Goal: Task Accomplishment & Management: Complete application form

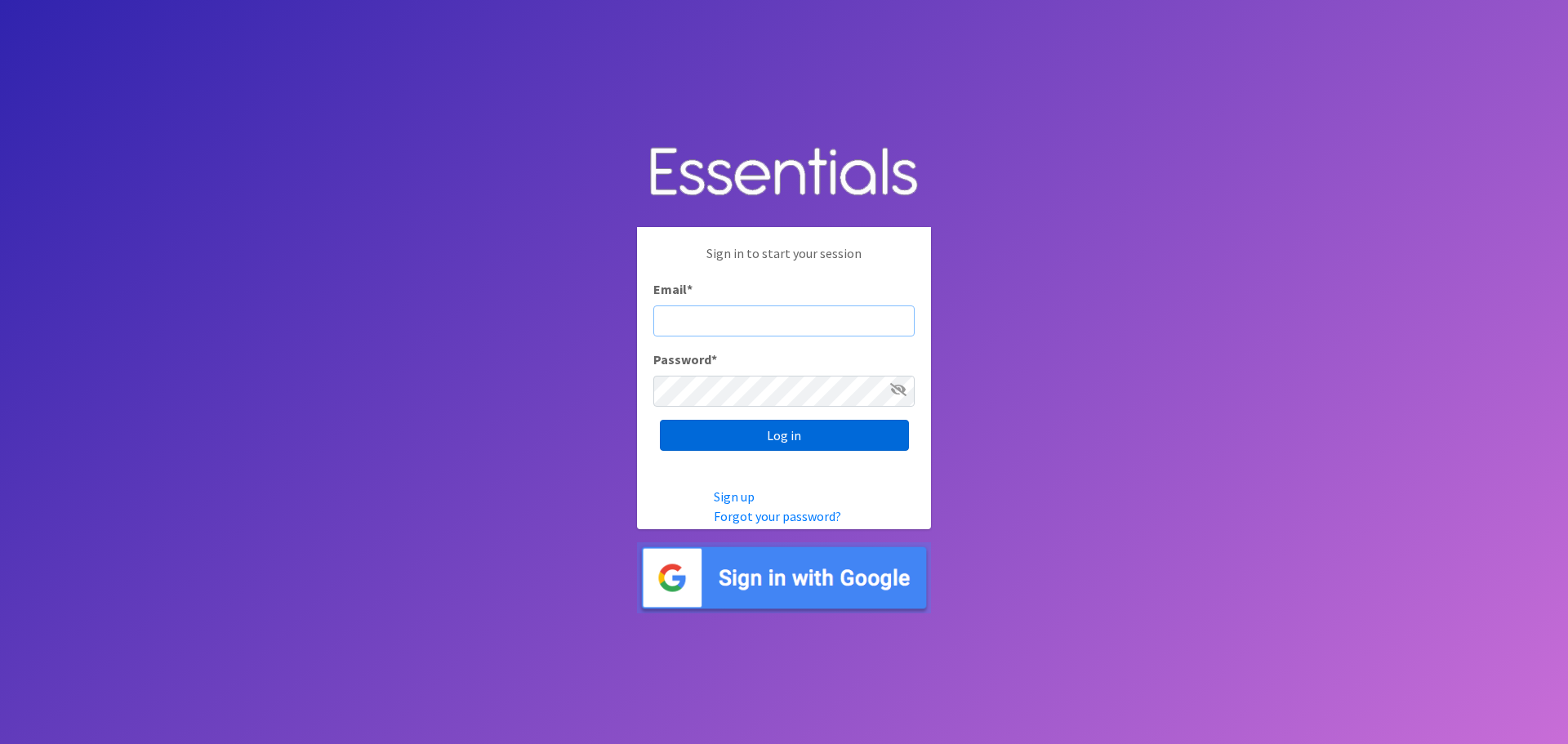
type input "[PERSON_NAME][EMAIL_ADDRESS][DOMAIN_NAME]"
click at [795, 438] on input "Log in" at bounding box center [784, 435] width 249 height 31
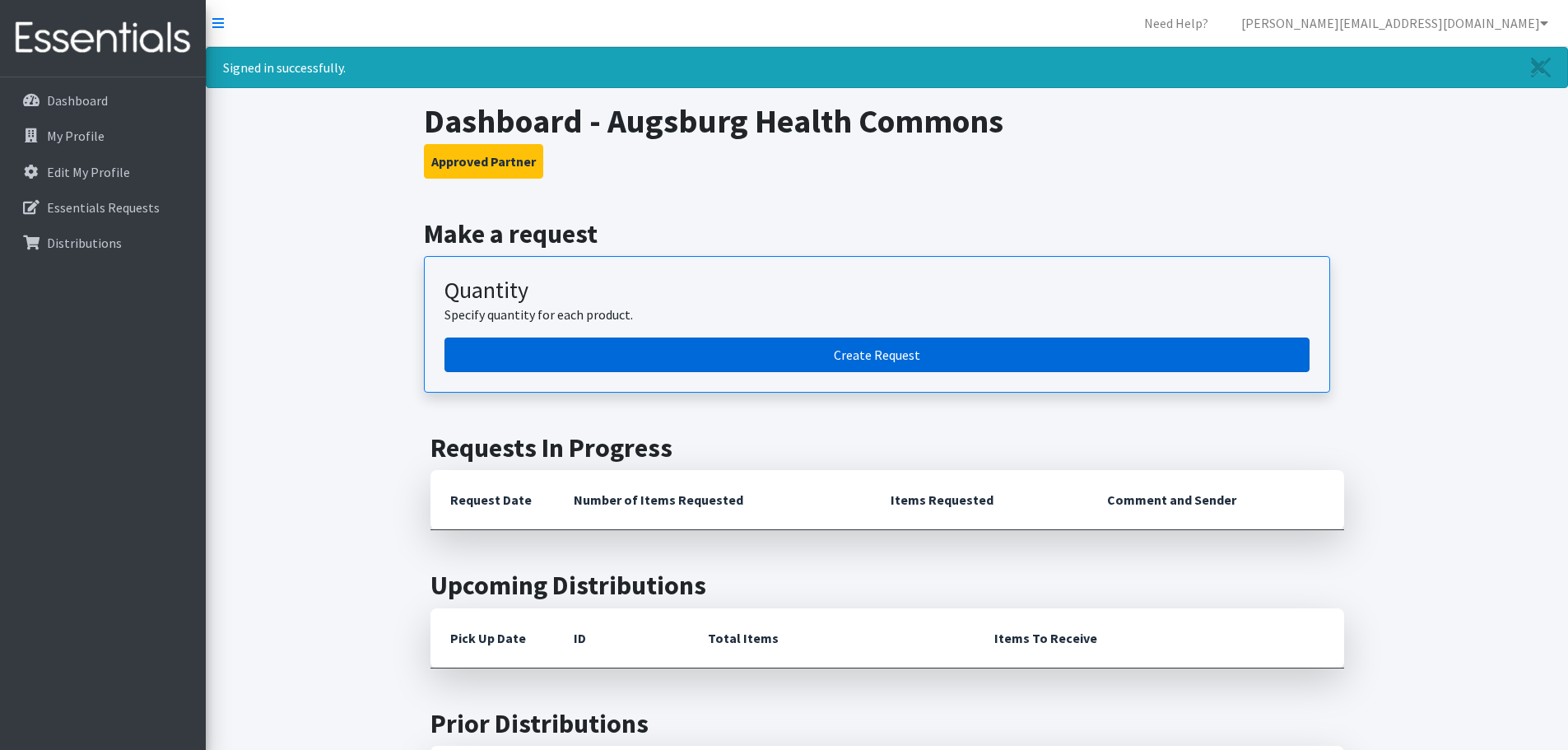
click at [870, 358] on link "Create Request" at bounding box center [877, 355] width 865 height 34
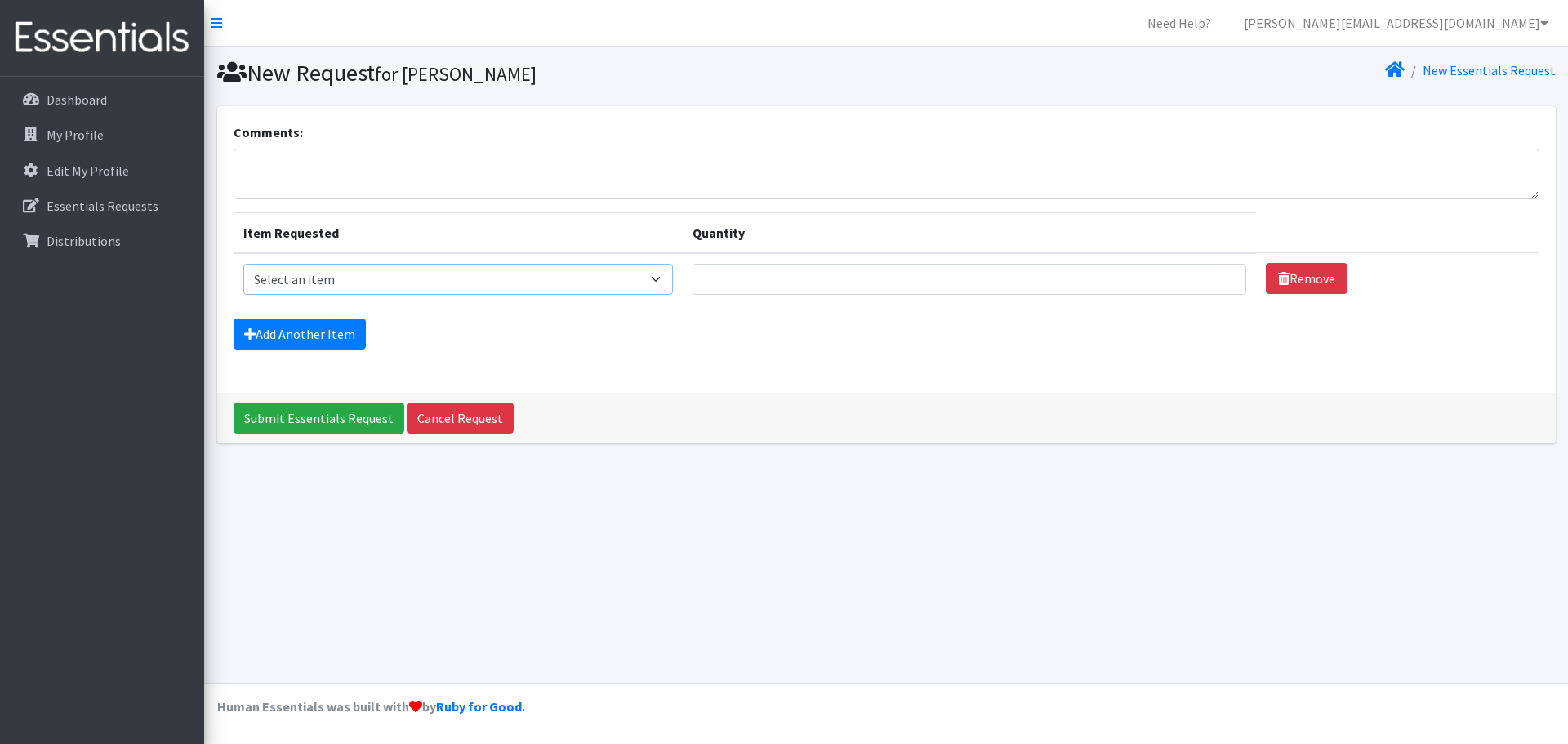
click at [666, 280] on select "Select an item Kids (Newborn) Kids (Size 1) Kids (Size 2) Kids (Size 3) Kids (S…" at bounding box center [458, 279] width 431 height 31
select select "11350"
click at [243, 264] on select "Select an item Kids (Newborn) Kids (Size 1) Kids (Size 2) Kids (Size 3) Kids (S…" at bounding box center [458, 279] width 431 height 31
click at [786, 281] on input "Quantity" at bounding box center [969, 279] width 553 height 31
type input "1200"
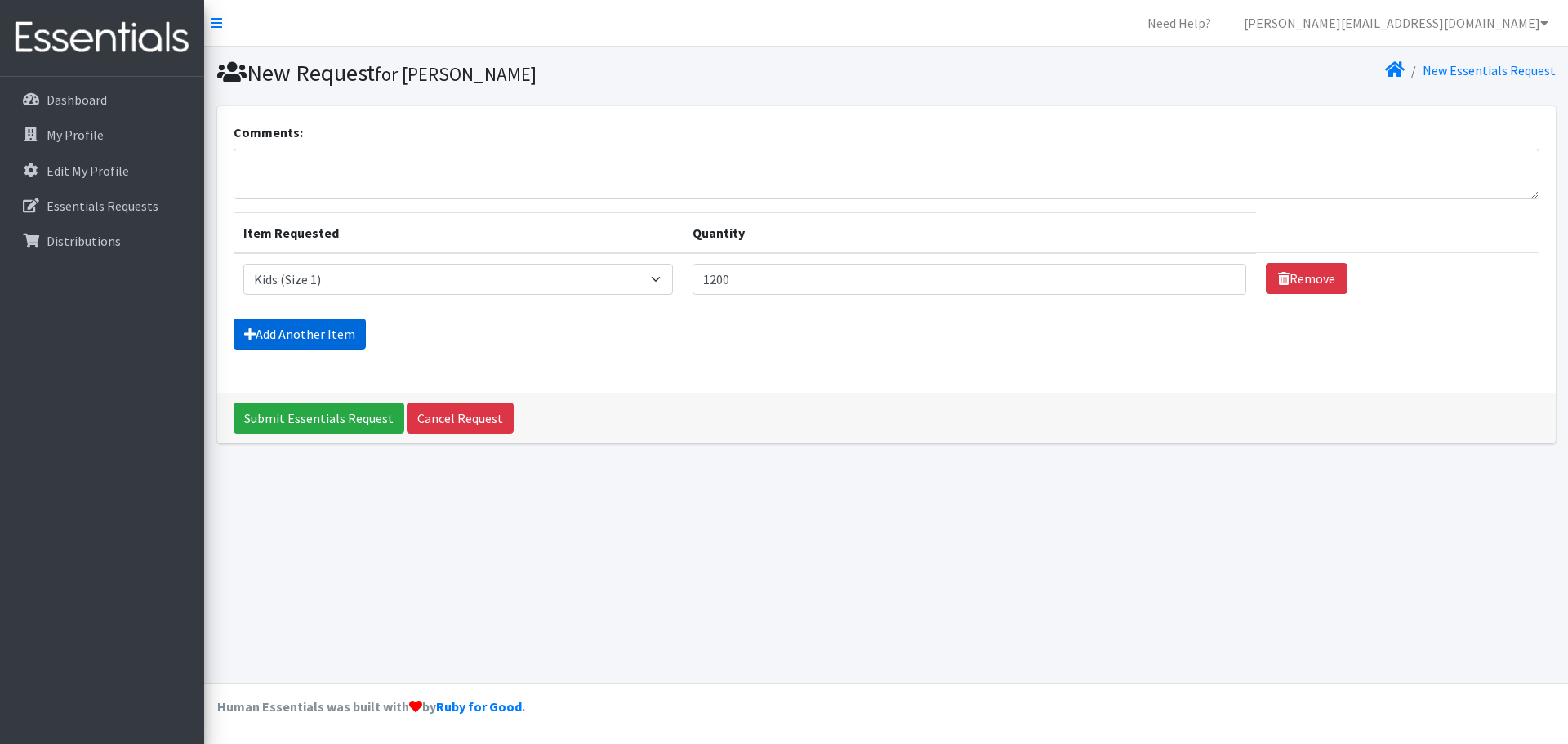
click at [342, 340] on link "Add Another Item" at bounding box center [299, 333] width 132 height 31
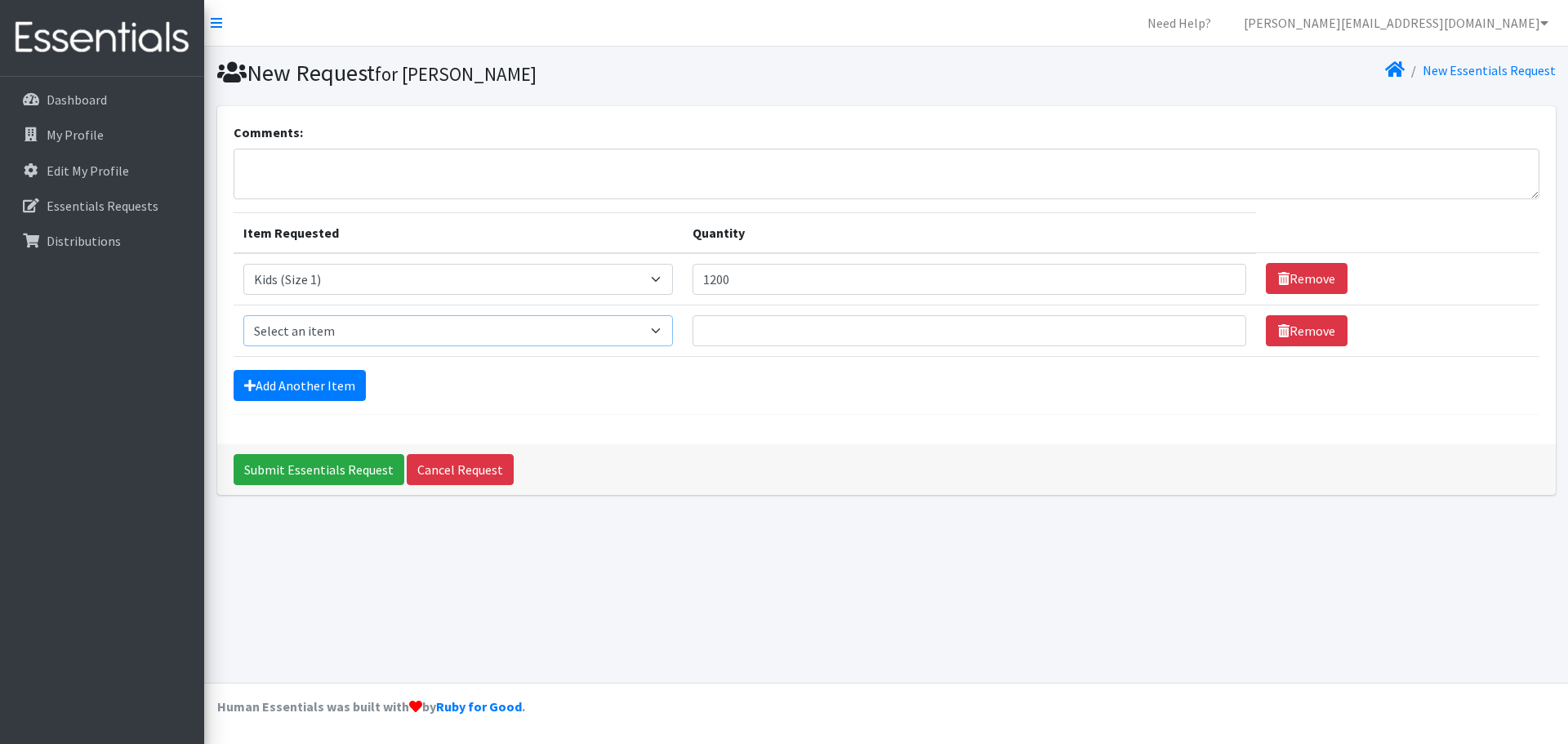
click at [664, 332] on select "Select an item Kids (Newborn) Kids (Size 1) Kids (Size 2) Kids (Size 3) Kids (S…" at bounding box center [458, 330] width 431 height 31
select select "11348"
click at [243, 315] on select "Select an item Kids (Newborn) Kids (Size 1) Kids (Size 2) Kids (Size 3) Kids (S…" at bounding box center [458, 330] width 431 height 31
click at [919, 335] on input "Quantity" at bounding box center [969, 330] width 553 height 31
type input "2200"
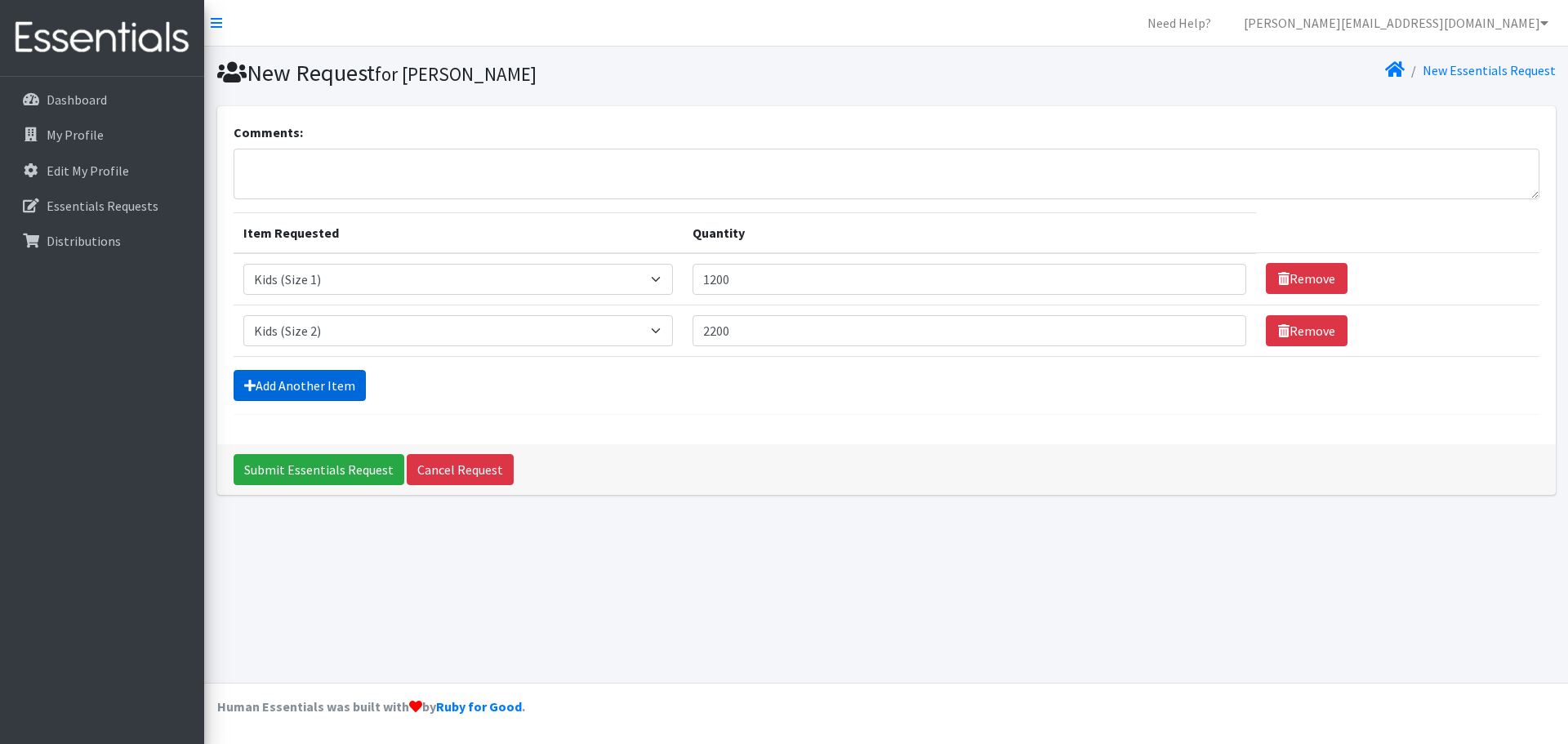
click at [326, 387] on link "Add Another Item" at bounding box center [299, 385] width 132 height 31
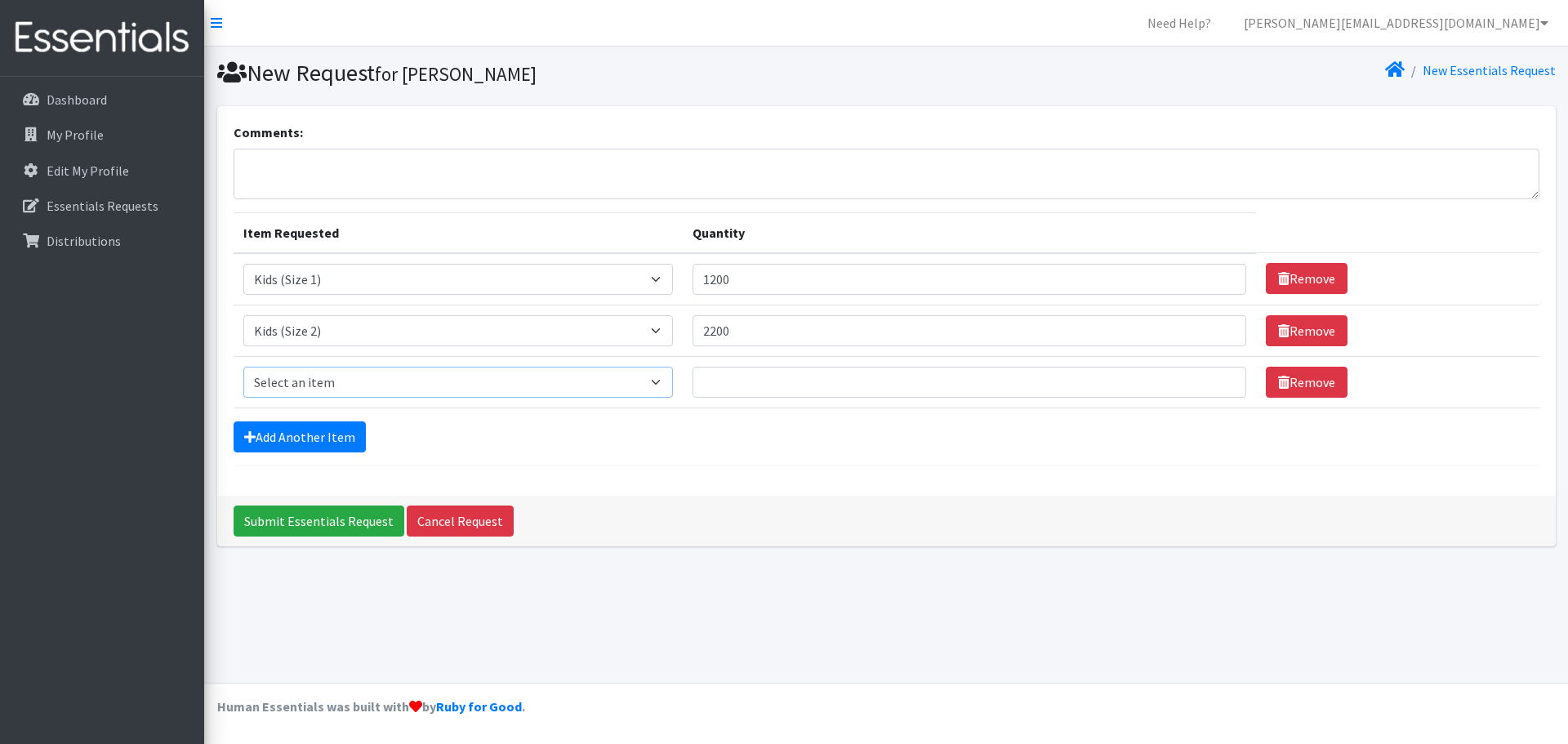
click at [662, 381] on select "Select an item Kids (Newborn) Kids (Size 1) Kids (Size 2) Kids (Size 3) Kids (S…" at bounding box center [458, 382] width 431 height 31
select select "11361"
click at [243, 367] on select "Select an item Kids (Newborn) Kids (Size 1) Kids (Size 2) Kids (Size 3) Kids (S…" at bounding box center [458, 382] width 431 height 31
click at [324, 436] on link "Add Another Item" at bounding box center [299, 436] width 132 height 31
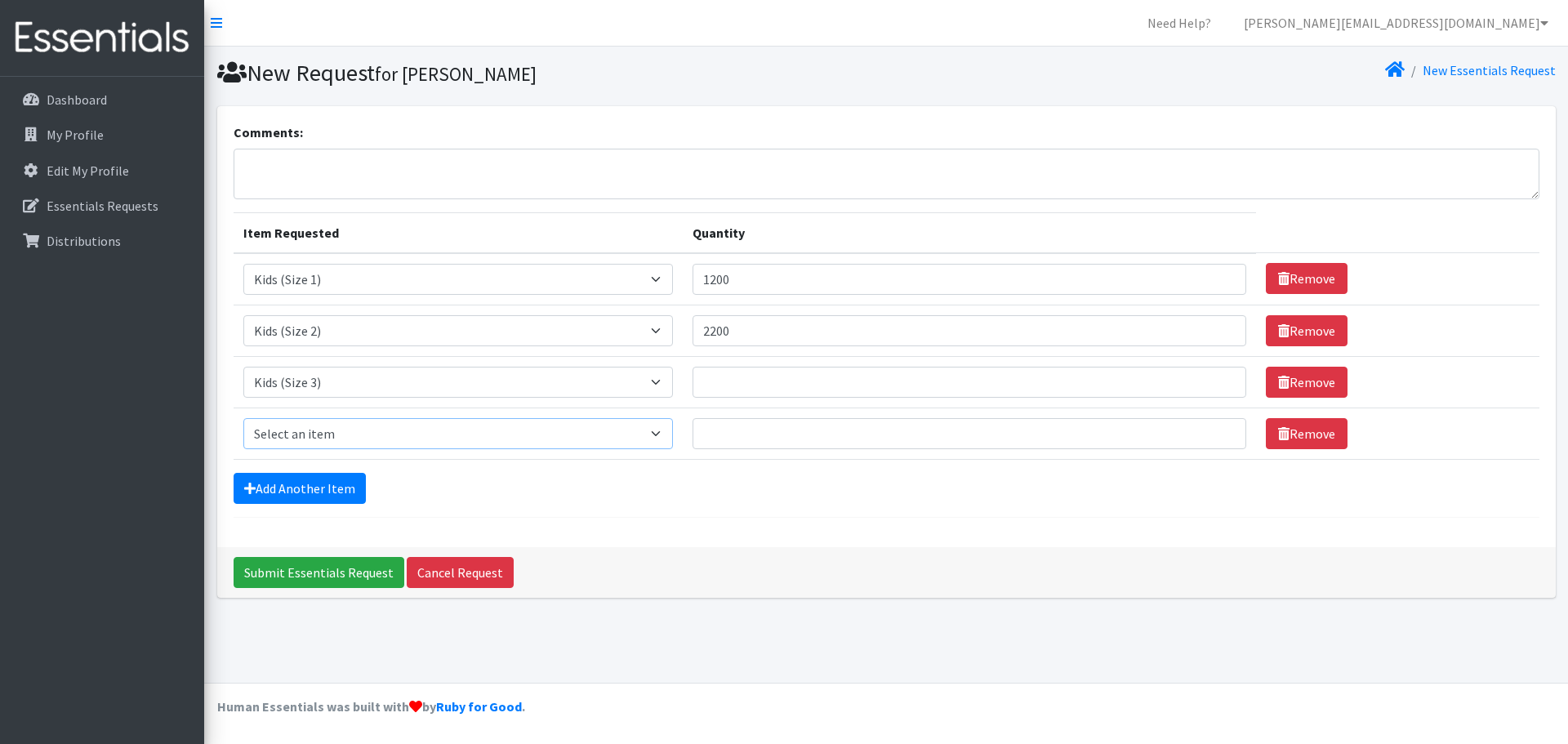
click at [664, 433] on select "Select an item Kids (Newborn) Kids (Size 1) Kids (Size 2) Kids (Size 3) Kids (S…" at bounding box center [458, 433] width 431 height 31
select select "11349"
click at [243, 418] on select "Select an item Kids (Newborn) Kids (Size 1) Kids (Size 2) Kids (Size 3) Kids (S…" at bounding box center [458, 433] width 431 height 31
click at [309, 489] on link "Add Another Item" at bounding box center [299, 488] width 132 height 31
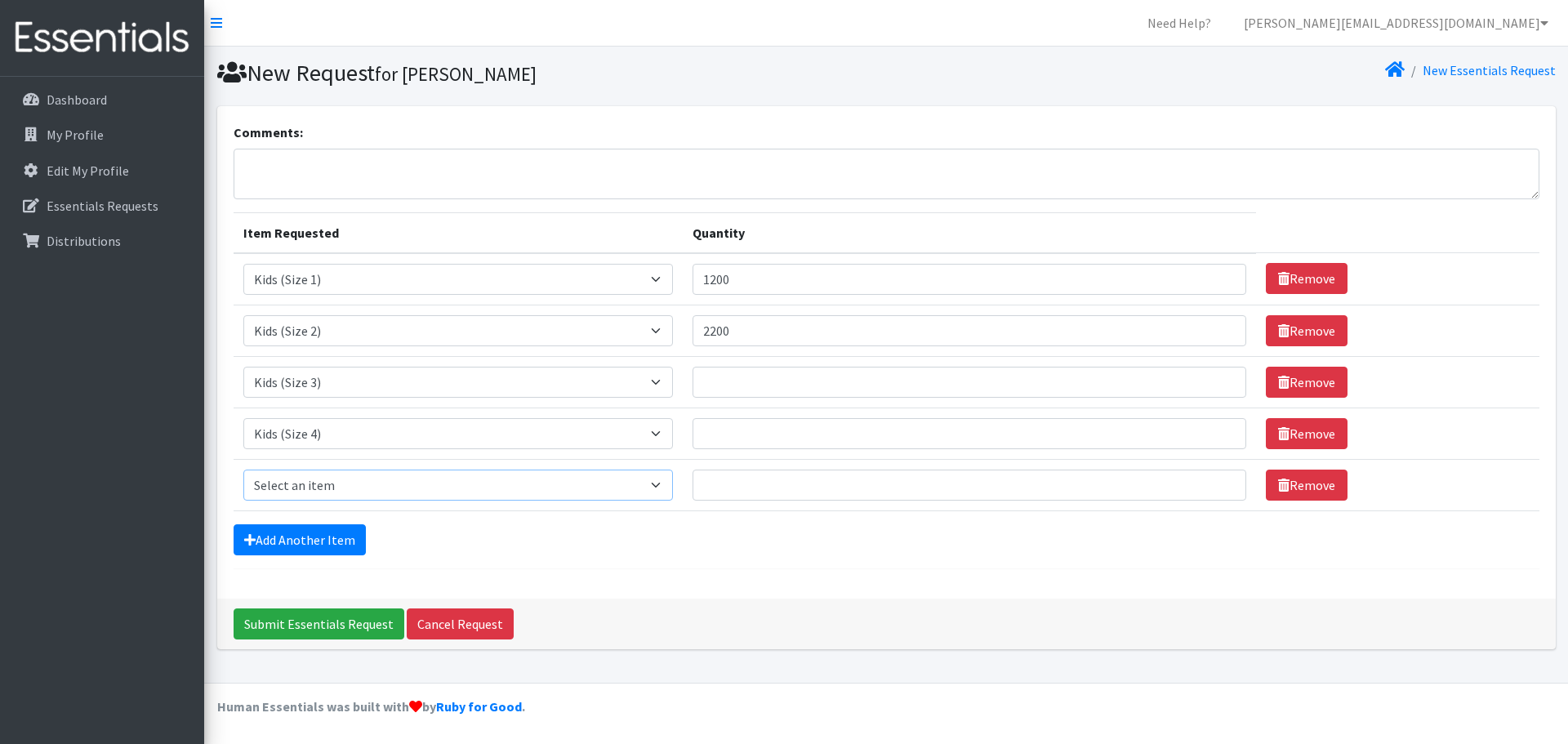
click at [661, 487] on select "Select an item Kids (Newborn) Kids (Size 1) Kids (Size 2) Kids (Size 3) Kids (S…" at bounding box center [458, 484] width 431 height 31
select select "11322"
click at [243, 469] on select "Select an item Kids (Newborn) Kids (Size 1) Kids (Size 2) Kids (Size 3) Kids (S…" at bounding box center [458, 484] width 431 height 31
click at [324, 533] on link "Add Another Item" at bounding box center [299, 540] width 132 height 31
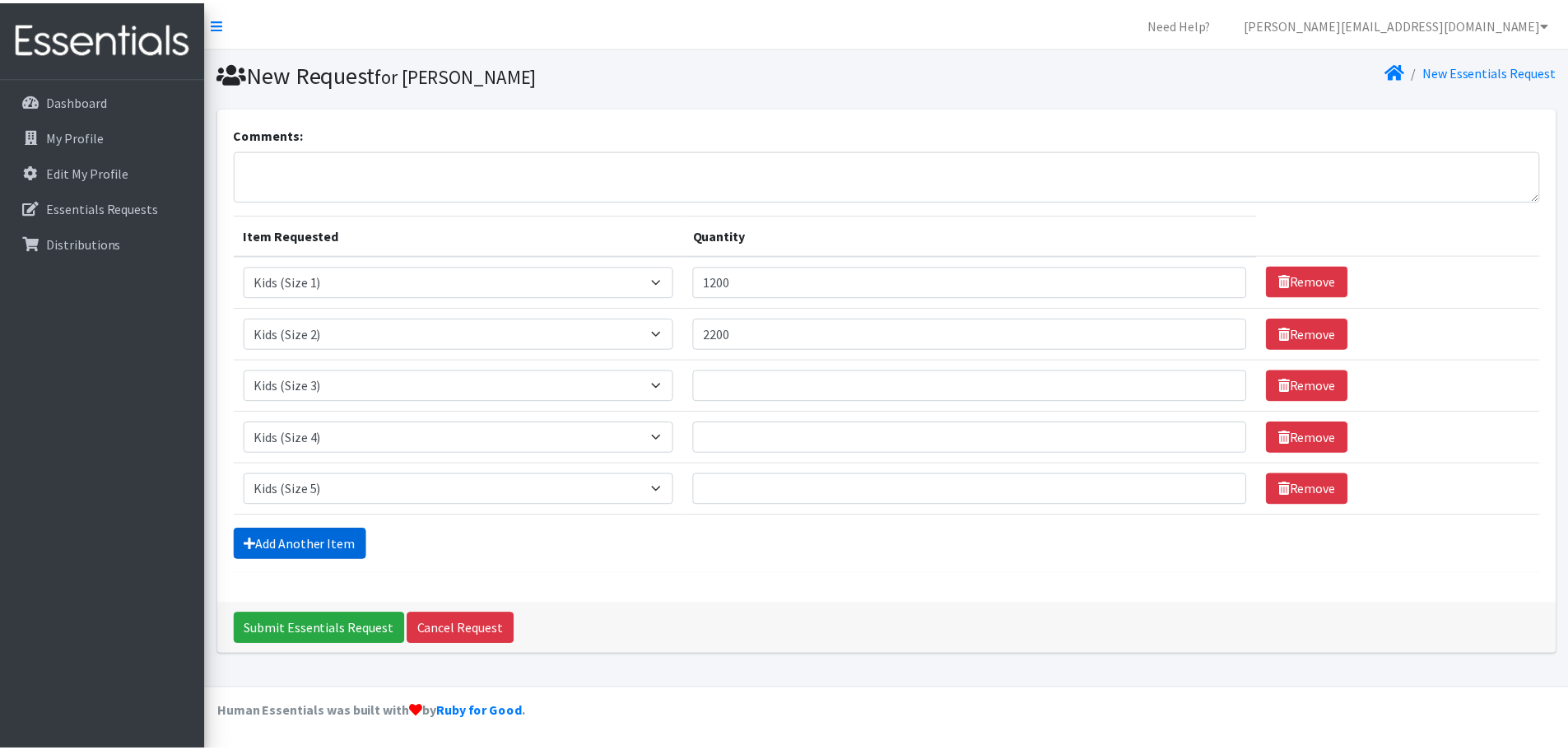
scroll to position [31, 0]
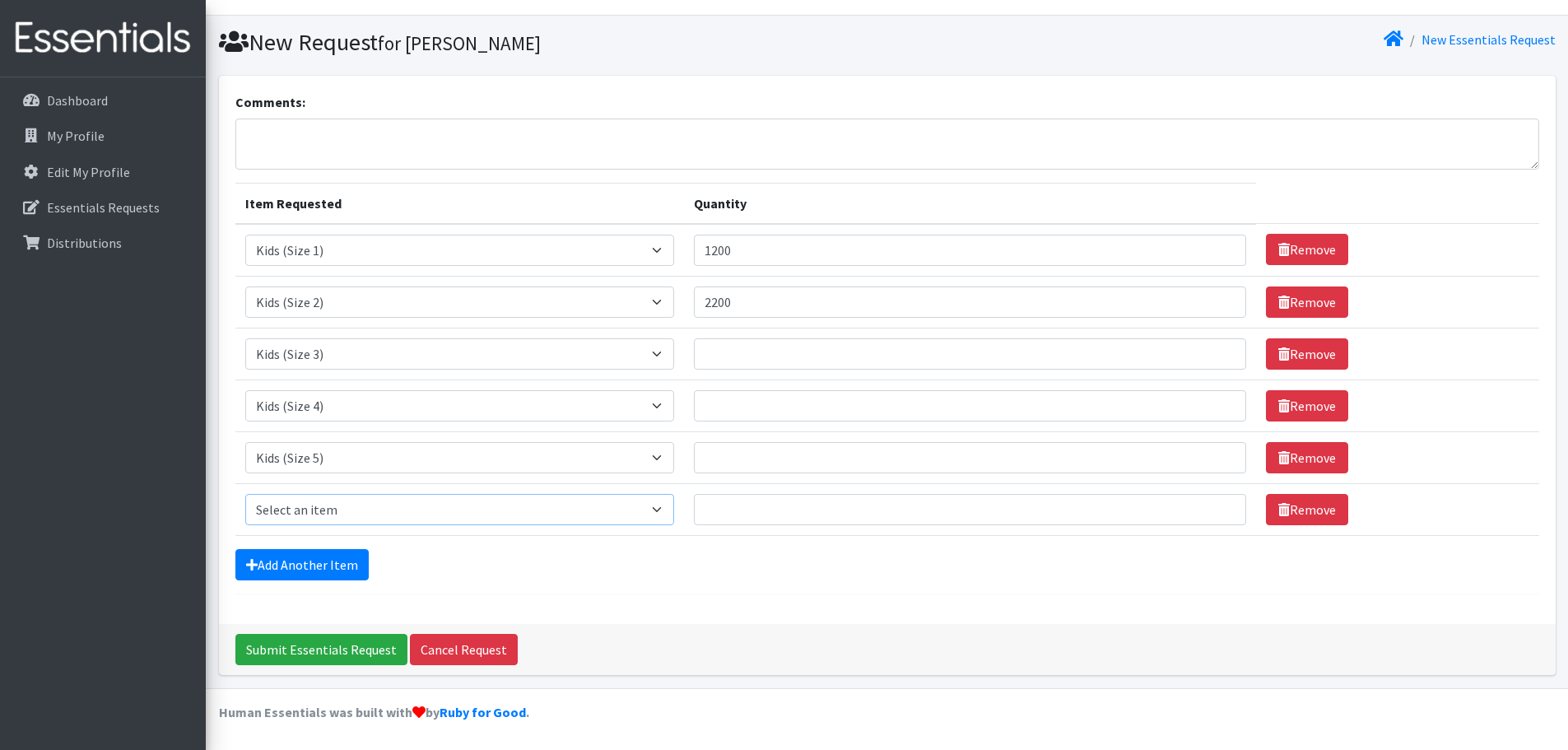
click at [662, 509] on select "Select an item Kids (Newborn) Kids (Size 1) Kids (Size 2) Kids (Size 3) Kids (S…" at bounding box center [460, 509] width 430 height 31
select select "11346"
click at [245, 494] on select "Select an item Kids (Newborn) Kids (Size 1) Kids (Size 2) Kids (Size 3) Kids (S…" at bounding box center [460, 509] width 430 height 31
click at [307, 570] on link "Add Another Item" at bounding box center [301, 564] width 133 height 31
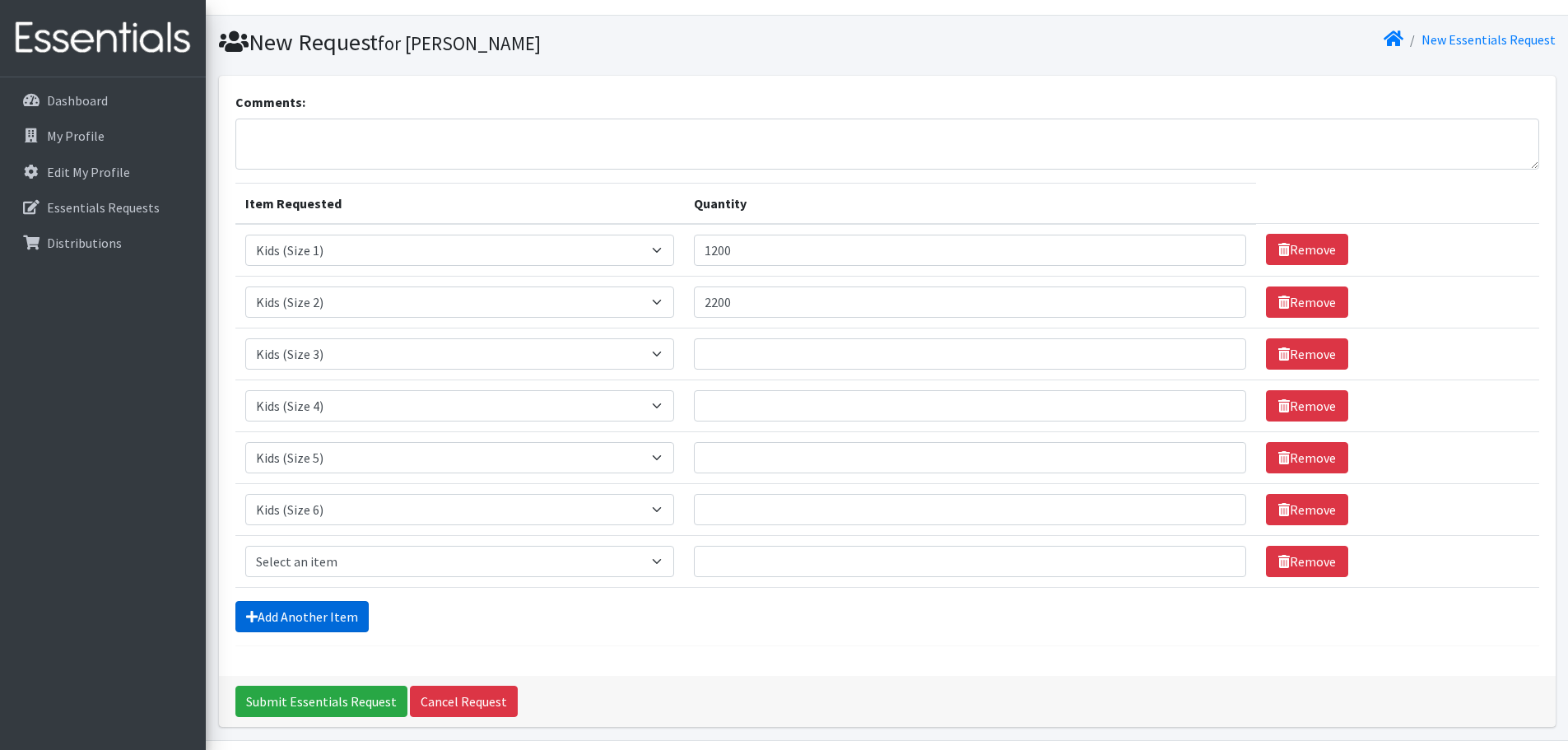
scroll to position [83, 0]
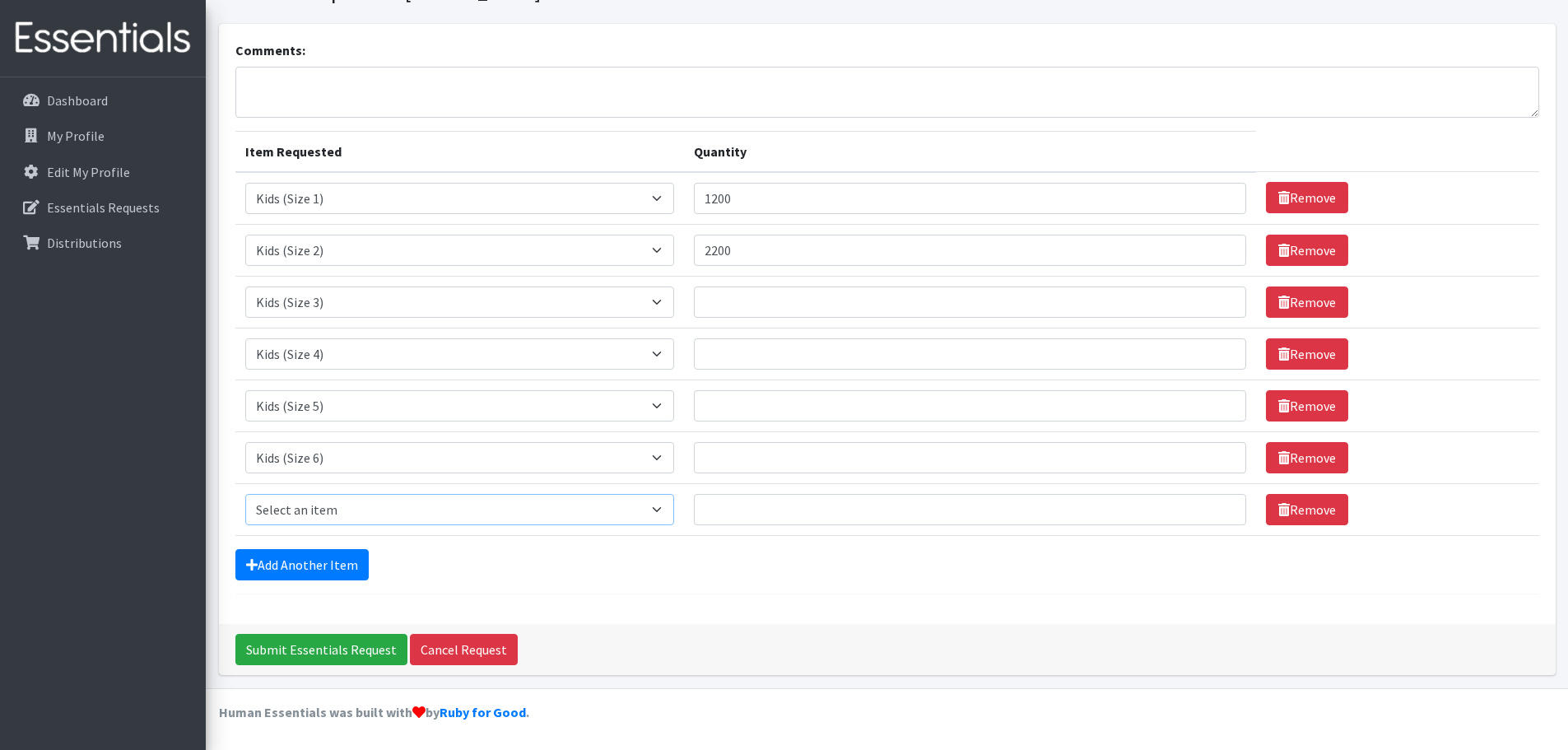
click at [664, 514] on select "Select an item Kids (Newborn) Kids (Size 1) Kids (Size 2) Kids (Size 3) Kids (S…" at bounding box center [460, 509] width 430 height 31
select select "14461"
click at [245, 494] on select "Select an item Kids (Newborn) Kids (Size 1) Kids (Size 2) Kids (Size 3) Kids (S…" at bounding box center [460, 509] width 430 height 31
click at [318, 568] on link "Add Another Item" at bounding box center [301, 564] width 133 height 31
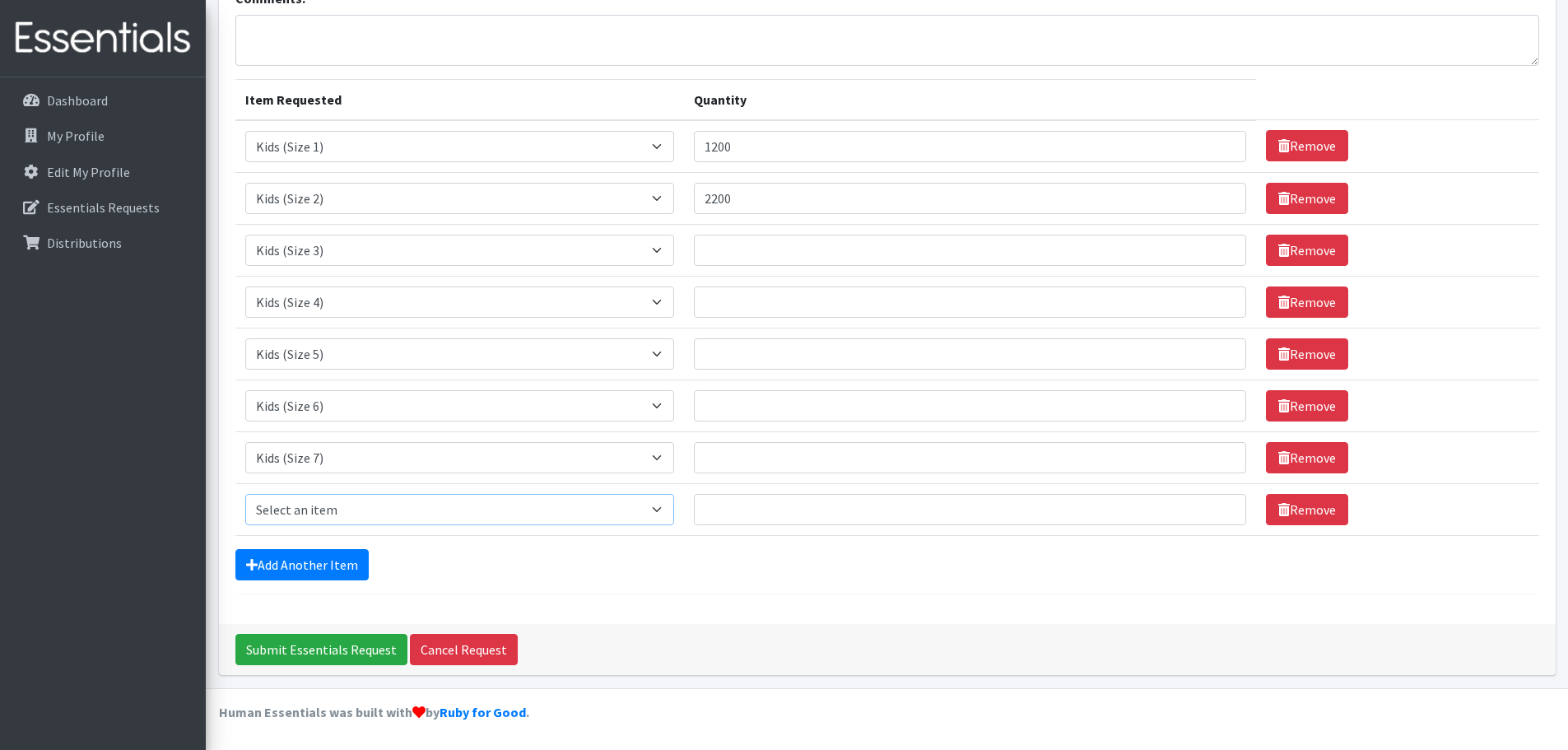
click at [658, 510] on select "Select an item Kids (Newborn) Kids (Size 1) Kids (Size 2) Kids (Size 3) Kids (S…" at bounding box center [460, 509] width 430 height 31
select select "11347"
click at [245, 494] on select "Select an item Kids (Newborn) Kids (Size 1) Kids (Size 2) Kids (Size 3) Kids (S…" at bounding box center [460, 509] width 430 height 31
click at [334, 562] on link "Add Another Item" at bounding box center [301, 564] width 133 height 31
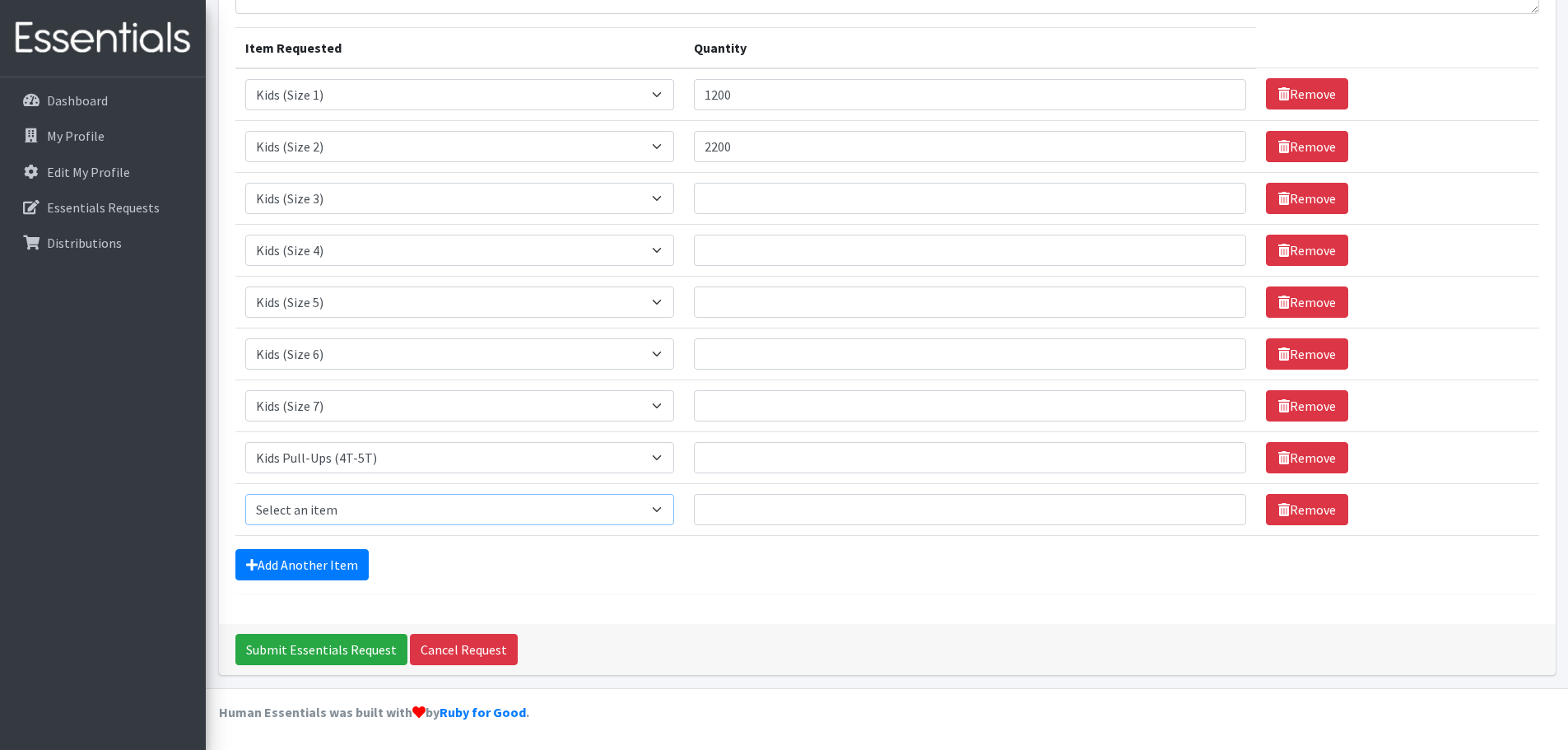
click at [661, 510] on select "Select an item Kids (Newborn) Kids (Size 1) Kids (Size 2) Kids (Size 3) Kids (S…" at bounding box center [460, 509] width 430 height 31
select select "11343"
click at [245, 494] on select "Select an item Kids (Newborn) Kids (Size 1) Kids (Size 2) Kids (Size 3) Kids (S…" at bounding box center [460, 509] width 430 height 31
click at [780, 205] on input "Quantity" at bounding box center [970, 198] width 552 height 31
type input "2600"
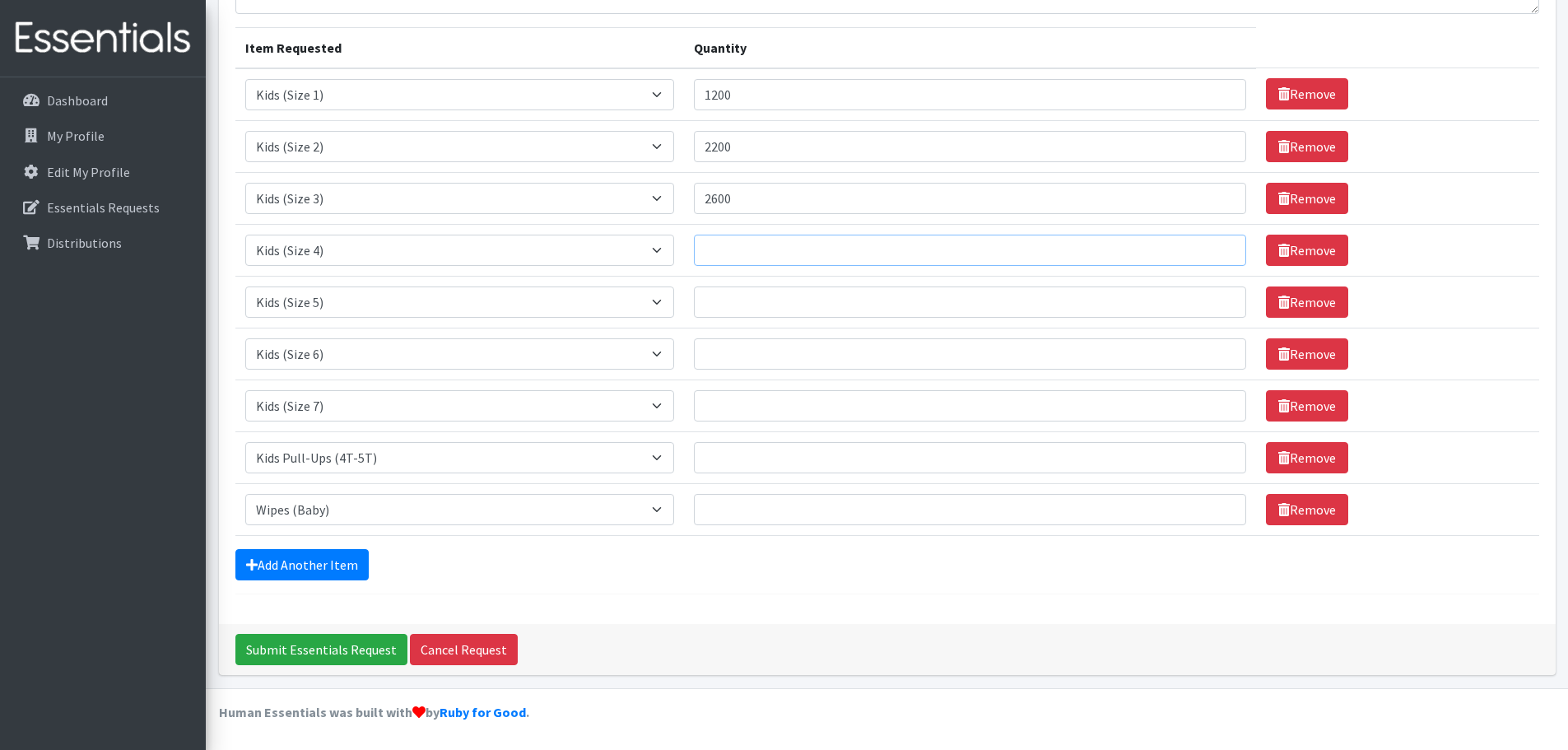
click at [736, 254] on input "Quantity" at bounding box center [970, 249] width 552 height 31
type input "2800"
click at [741, 294] on input "Quantity" at bounding box center [970, 302] width 552 height 31
type input "5400"
click at [719, 356] on input "Quantity" at bounding box center [970, 354] width 552 height 31
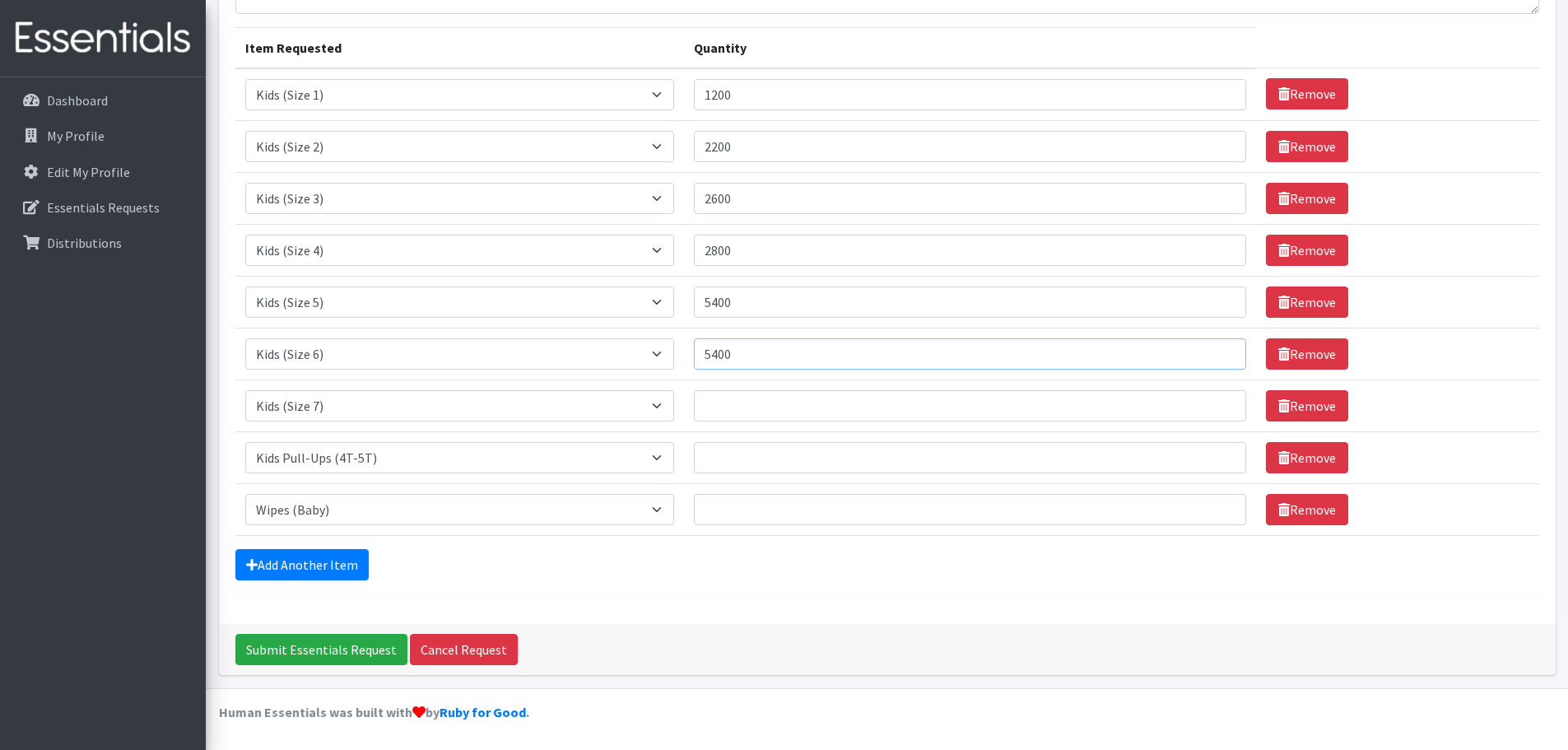
type input "5400"
click at [727, 404] on input "Quantity" at bounding box center [970, 405] width 552 height 31
type input "5000"
click at [754, 454] on input "Quantity" at bounding box center [970, 457] width 552 height 31
type input "312"
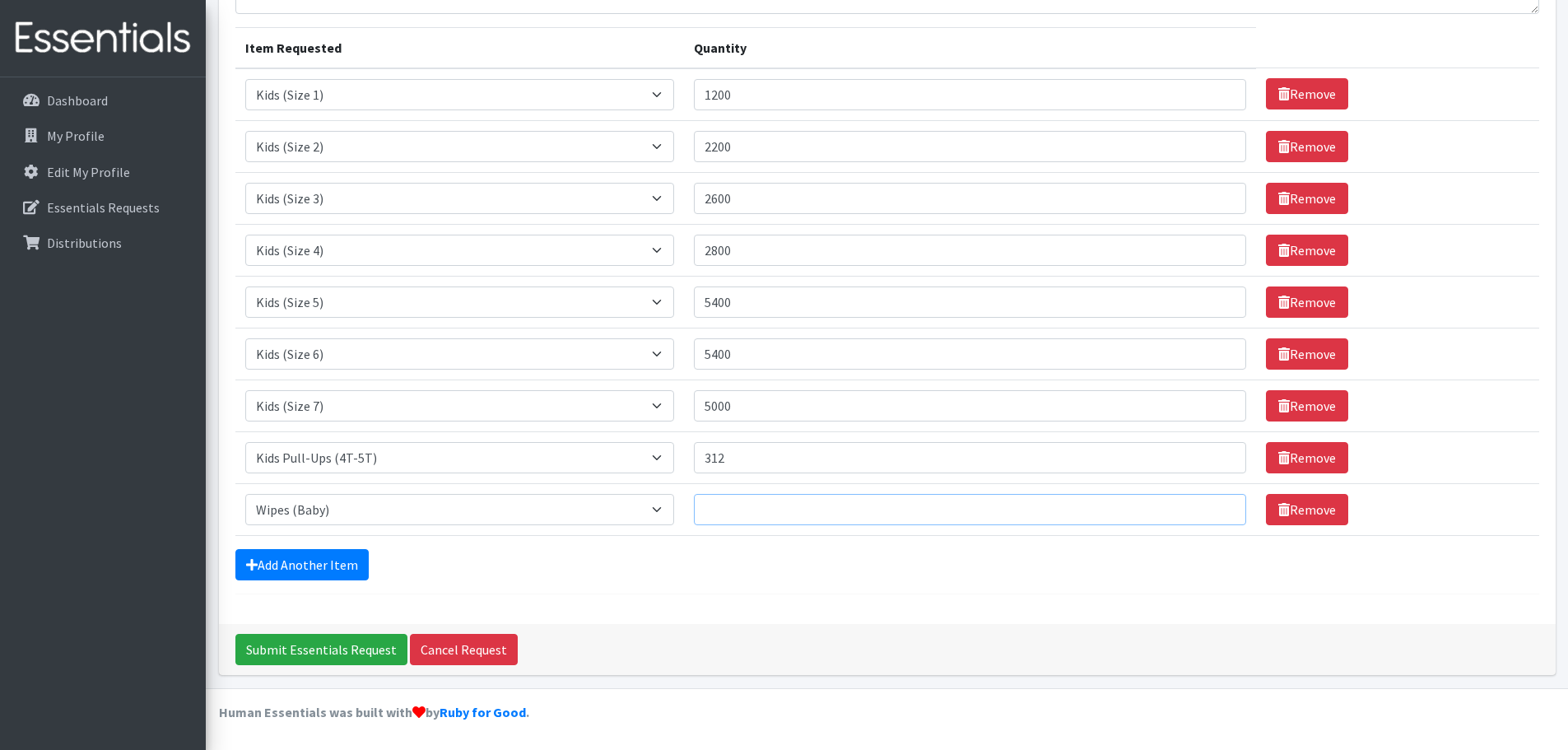
click at [780, 514] on input "Quantity" at bounding box center [970, 509] width 552 height 31
click at [1212, 512] on input "1" at bounding box center [970, 509] width 552 height 31
click at [1182, 512] on input "1" at bounding box center [970, 509] width 552 height 31
click at [1213, 508] on input "22" at bounding box center [970, 509] width 552 height 31
drag, startPoint x: 771, startPoint y: 512, endPoint x: 704, endPoint y: 515, distance: 67.1
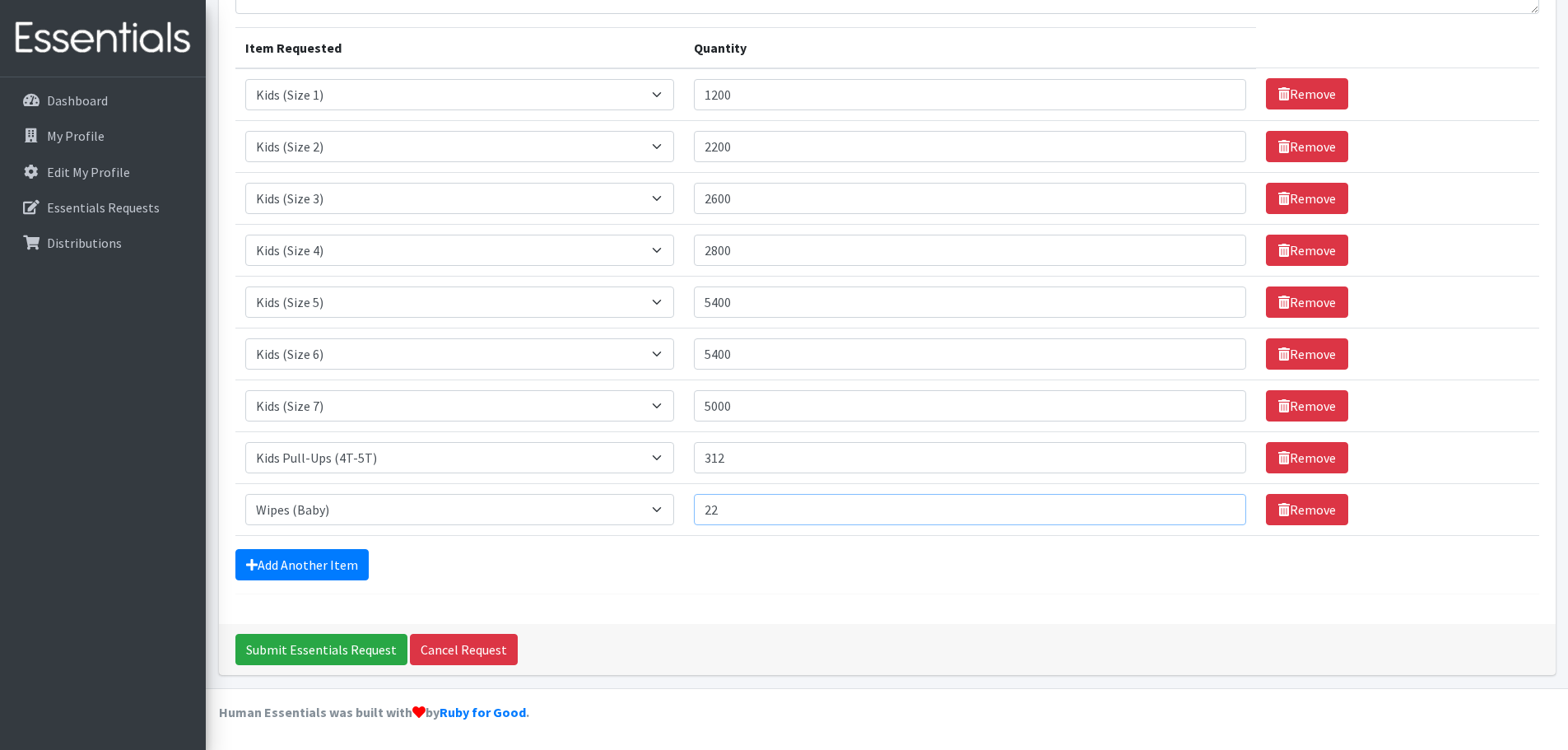
click at [704, 515] on input "22" at bounding box center [970, 509] width 552 height 31
type input "19200"
click at [334, 653] on input "Submit Essentials Request" at bounding box center [321, 649] width 172 height 31
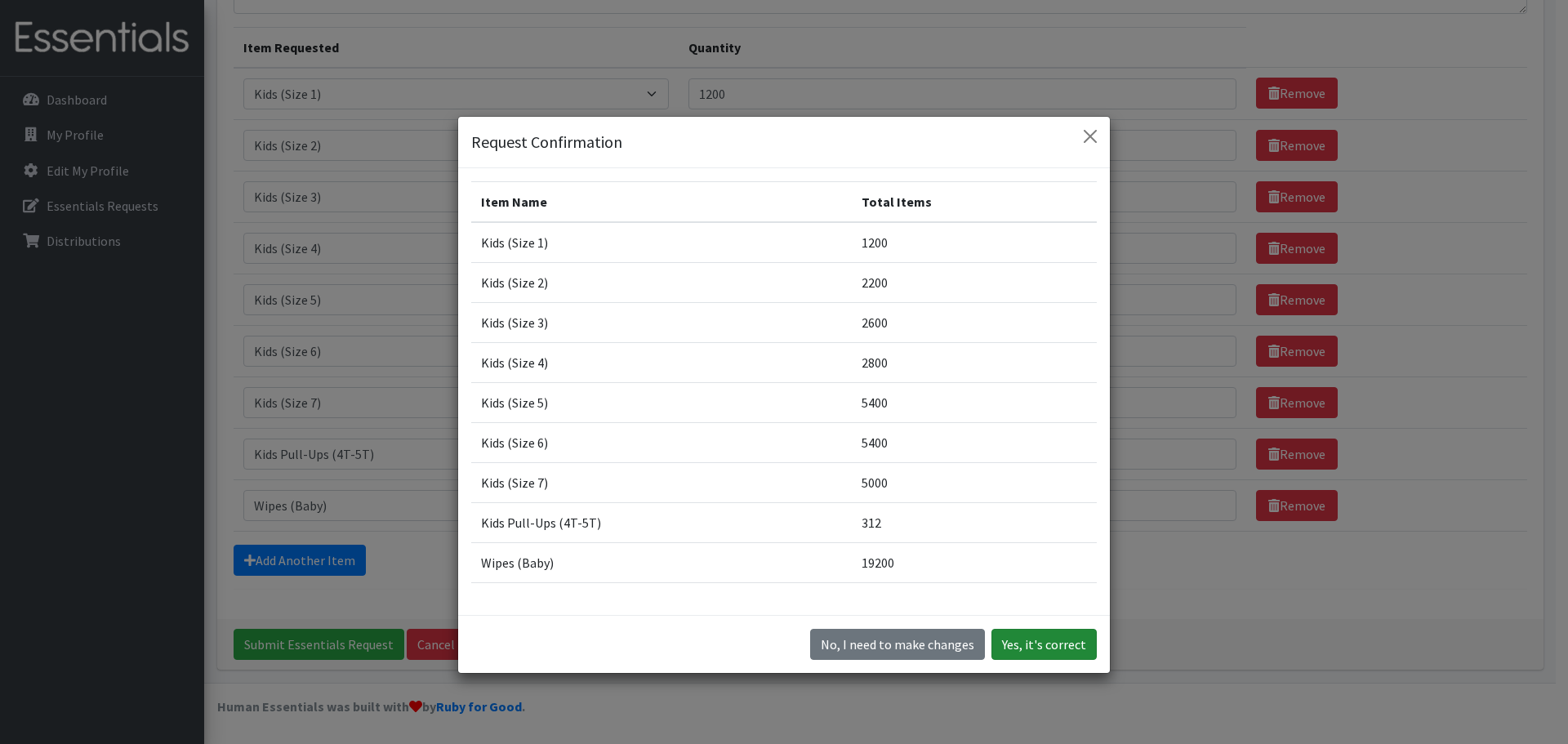
click at [1033, 645] on button "Yes, it's correct" at bounding box center [1044, 644] width 105 height 31
